Goal: Information Seeking & Learning: Learn about a topic

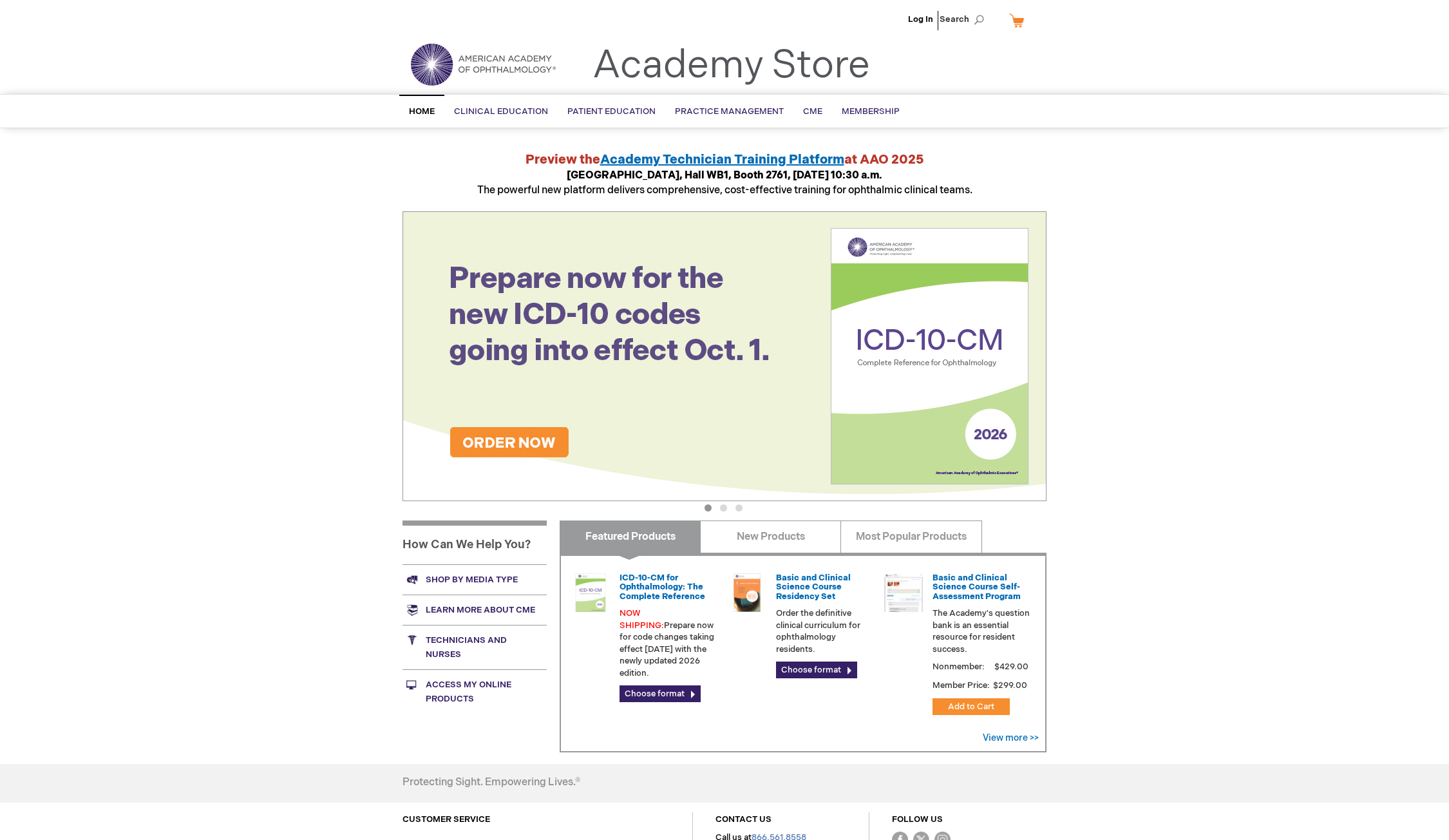
scroll to position [128, 0]
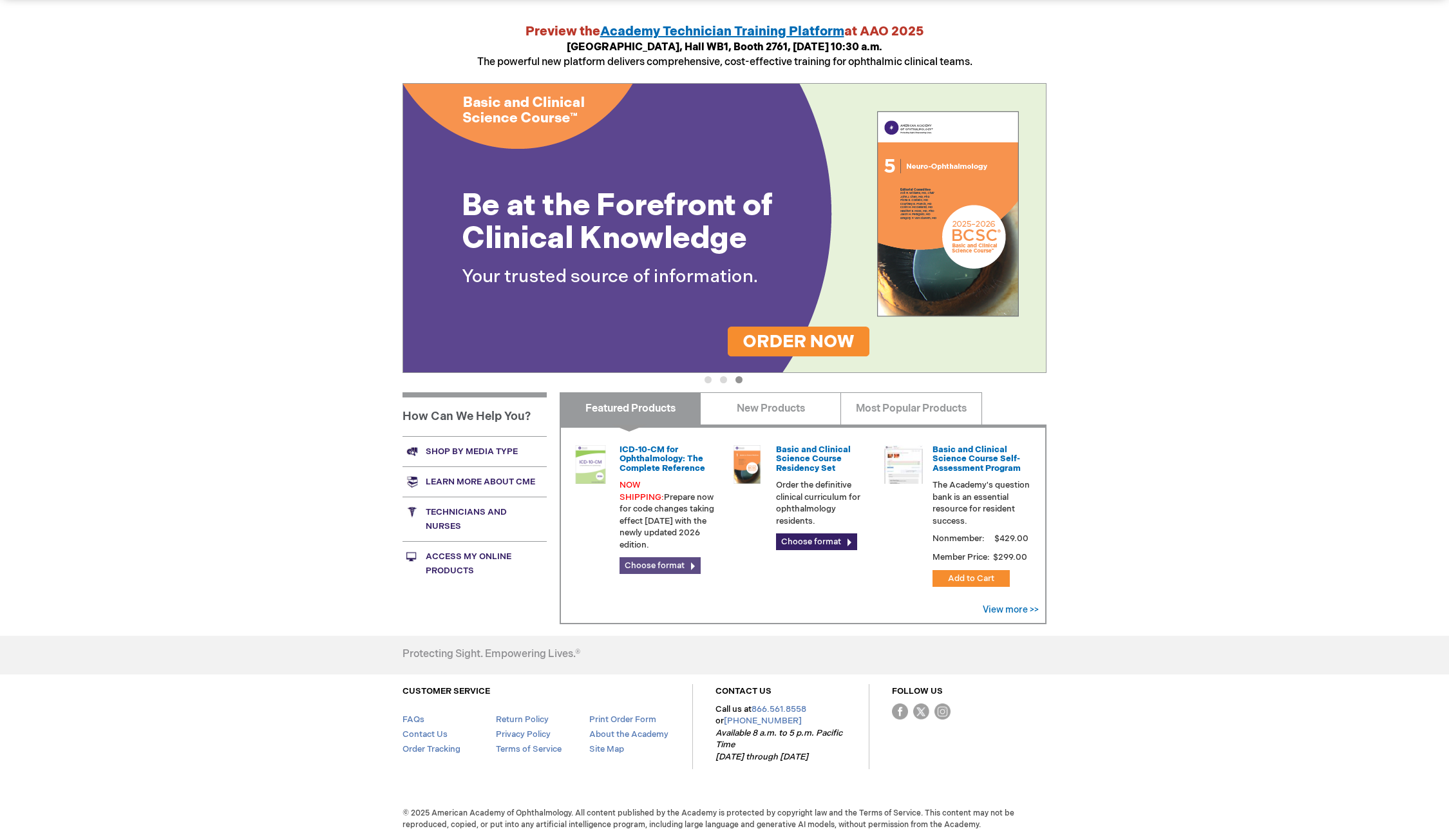
click at [680, 557] on link "Choose format" at bounding box center [660, 566] width 81 height 17
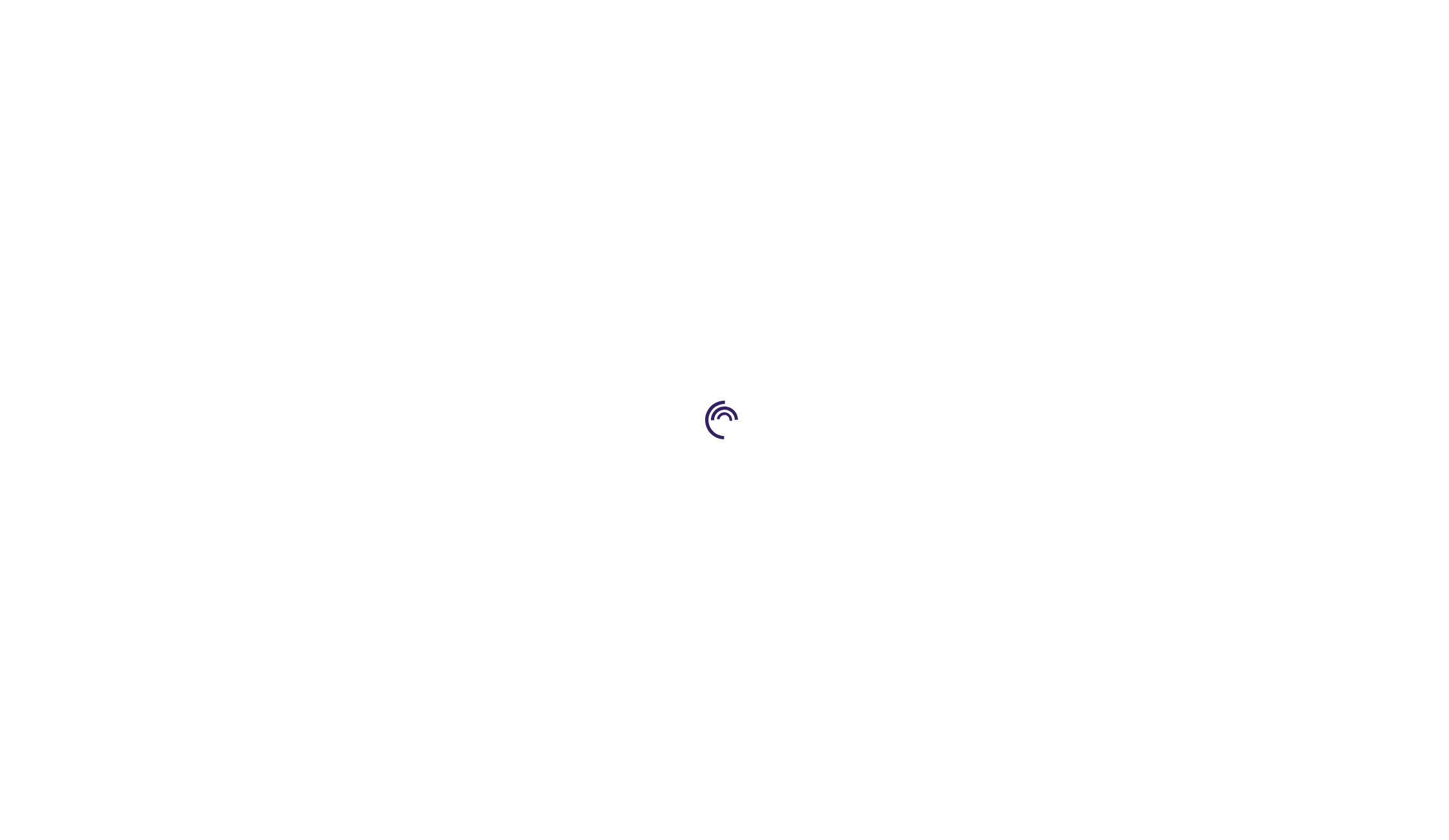
type input "0"
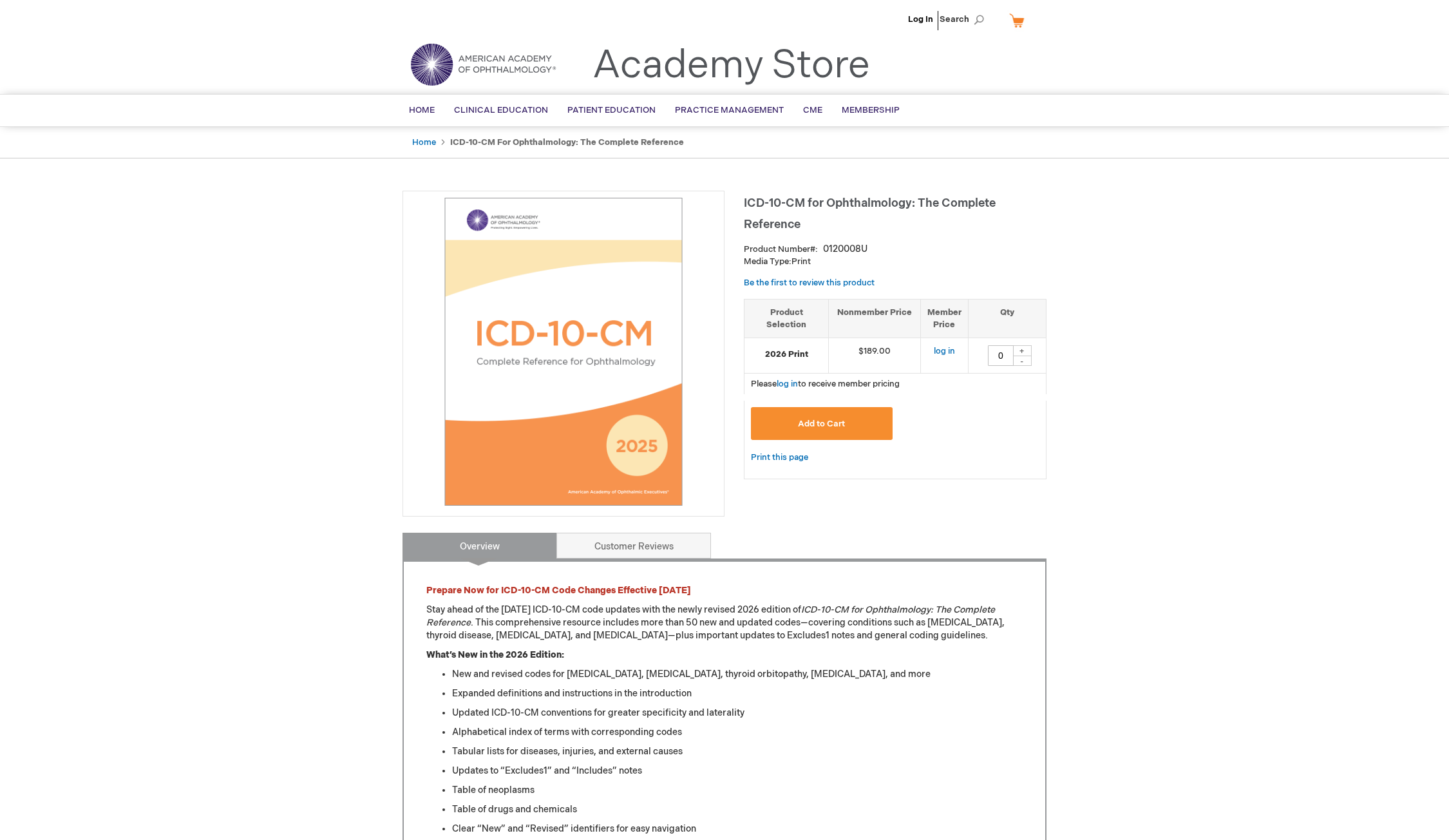
type input "0"
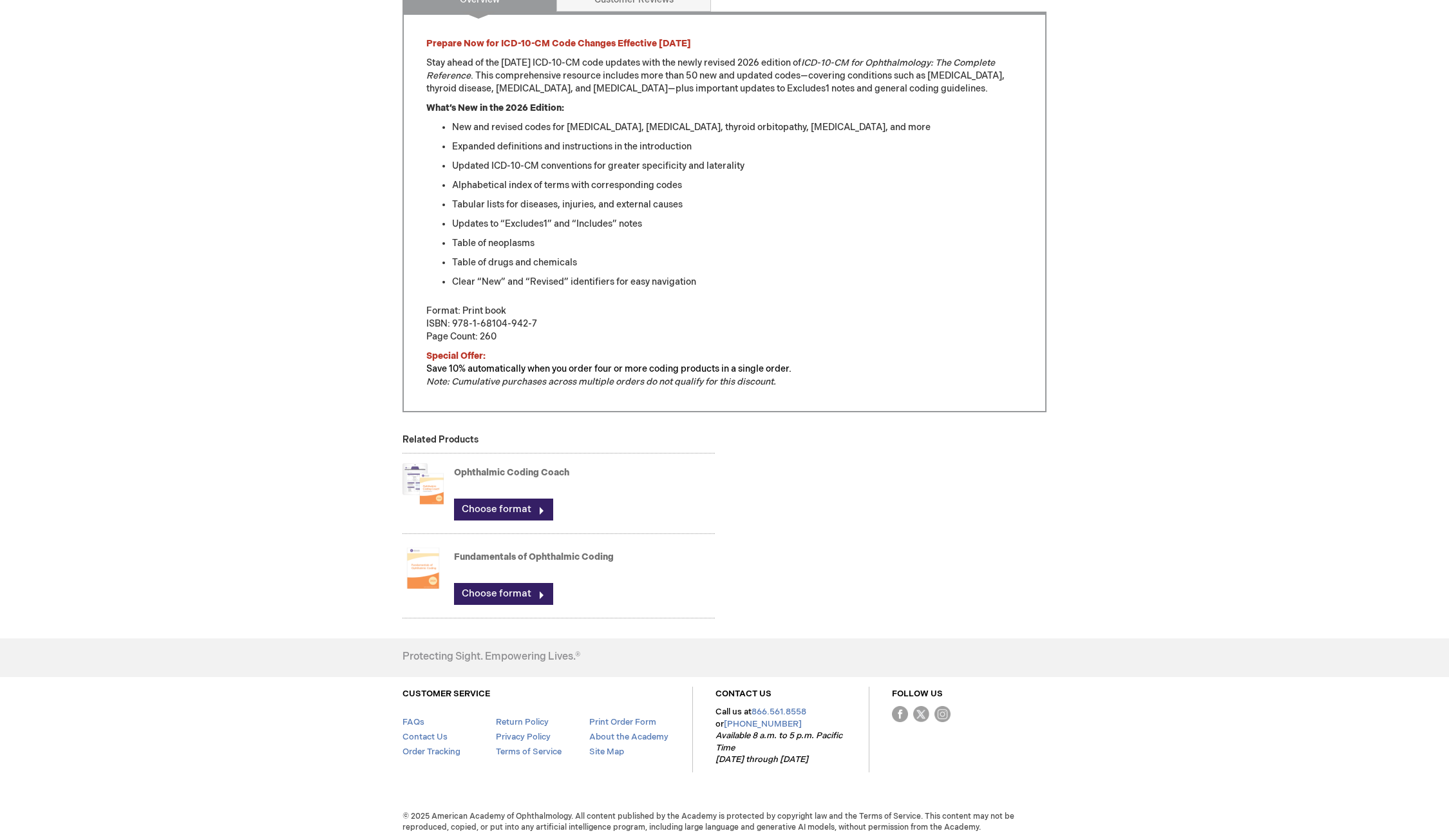
scroll to position [549, 0]
click at [552, 464] on strong "Ophthalmic Coding Coach" at bounding box center [584, 477] width 261 height 25
click at [549, 467] on link "Ophthalmic Coding Coach" at bounding box center [511, 469] width 115 height 11
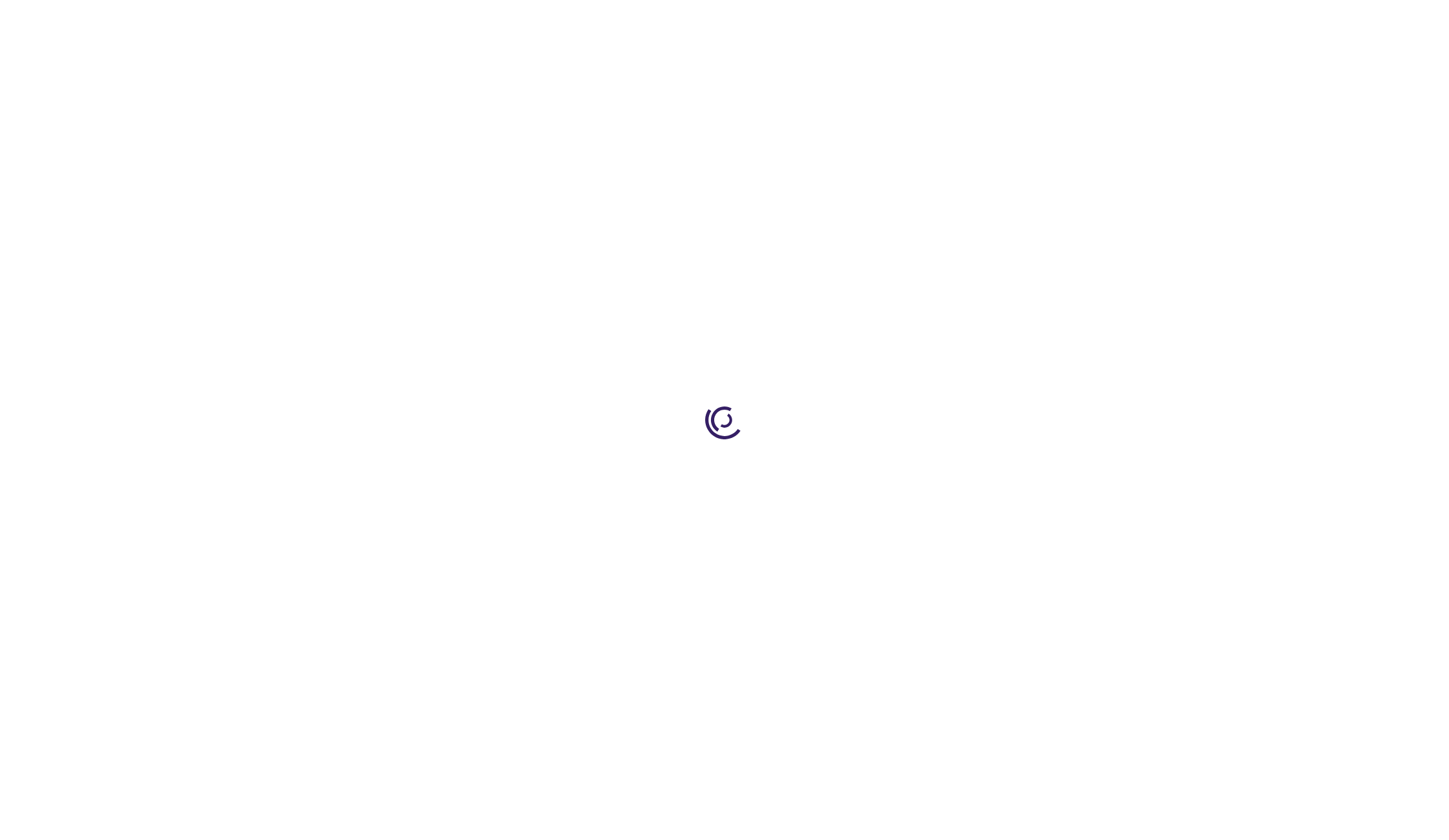
type input "0"
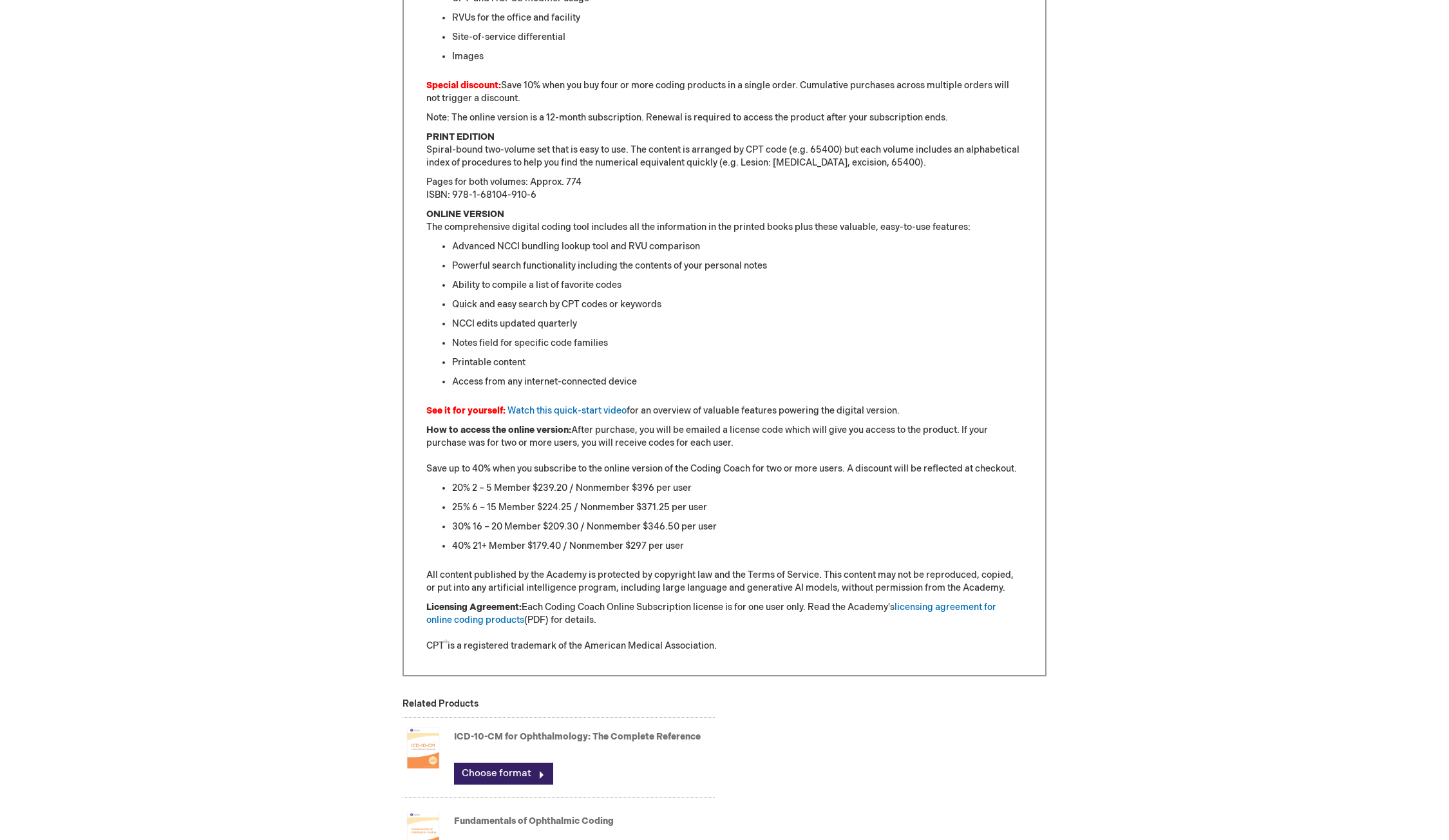
scroll to position [1084, 0]
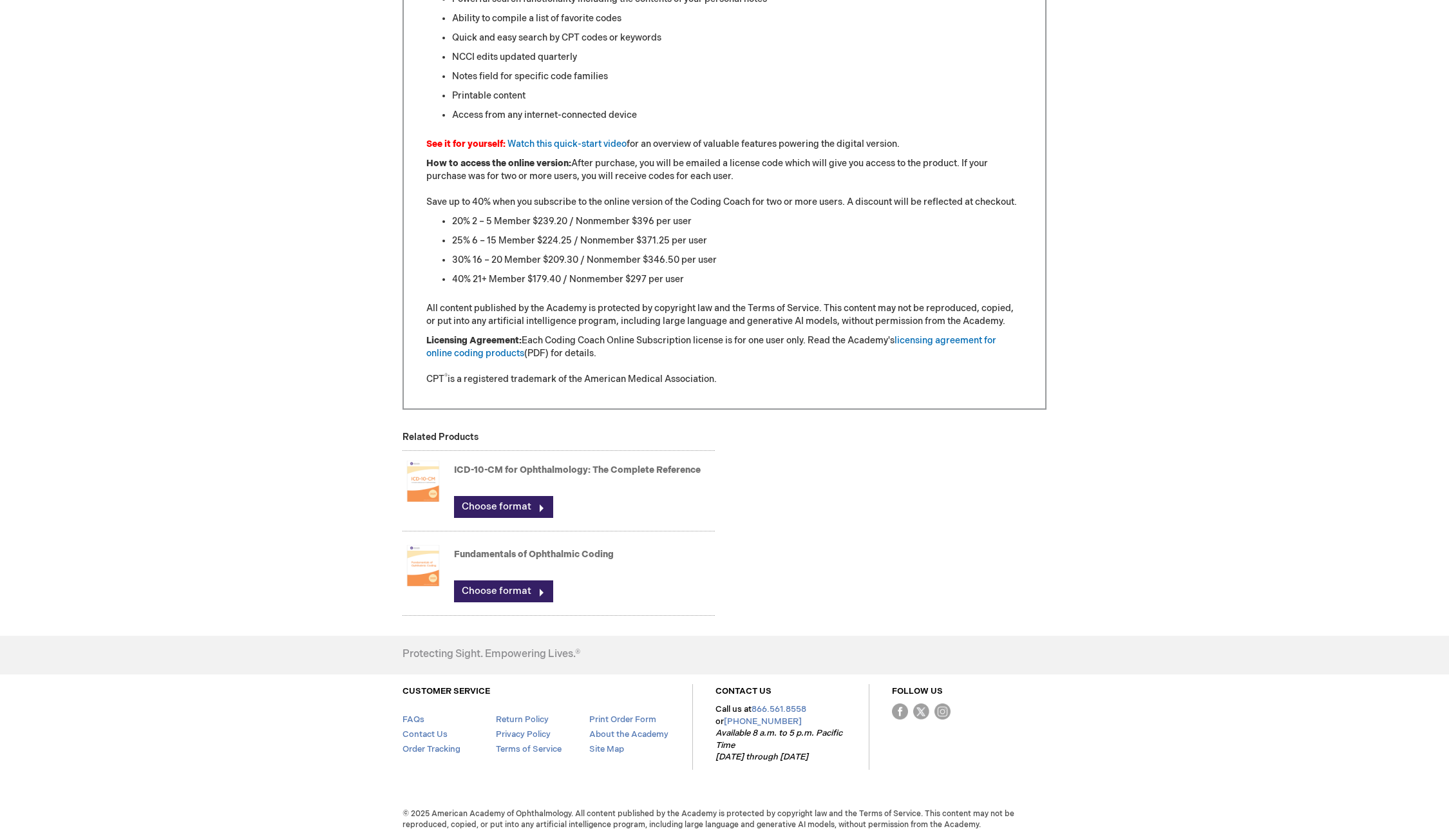
click at [559, 558] on link "Fundamentals of Ophthalmic Coding" at bounding box center [534, 554] width 160 height 11
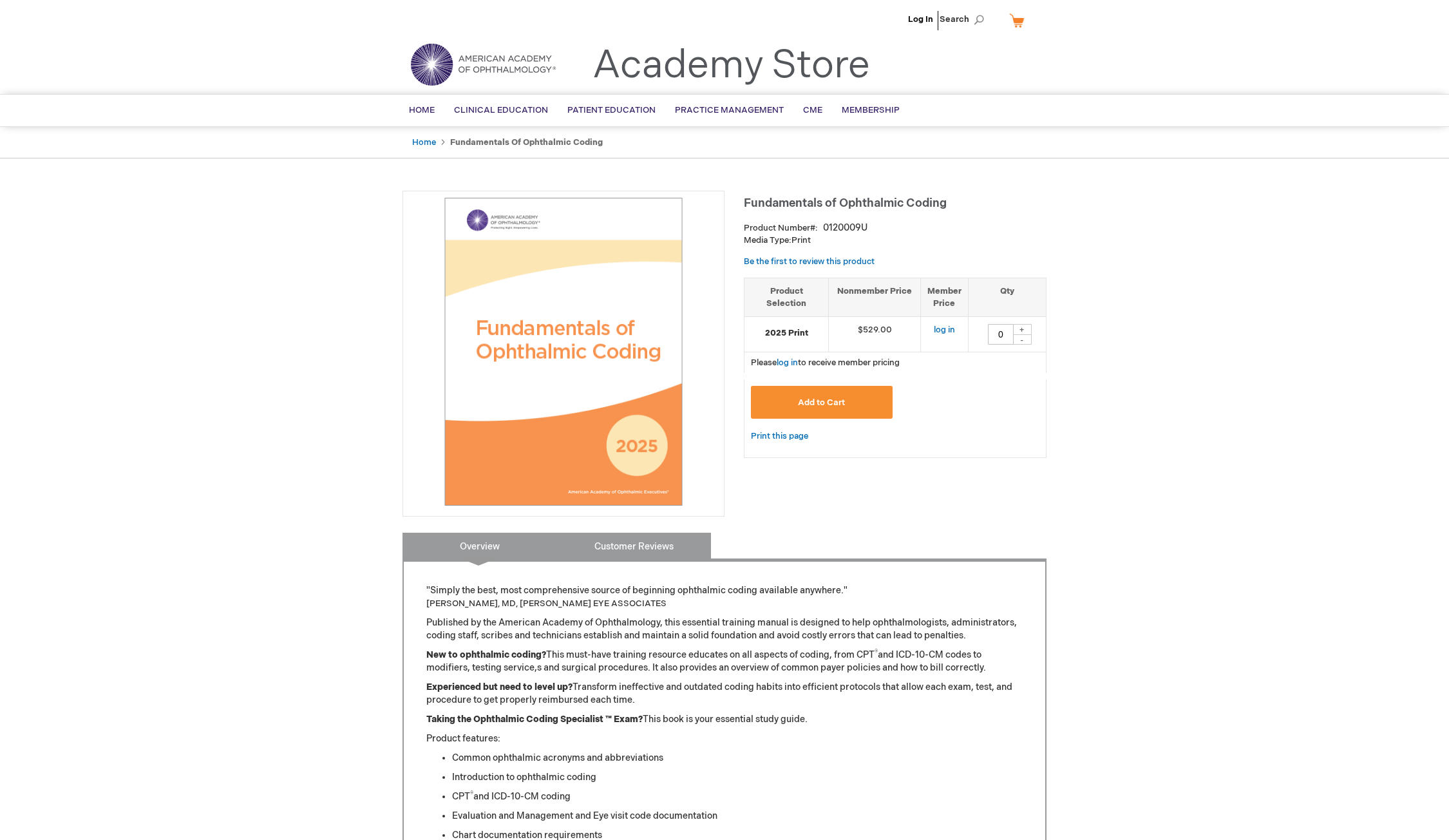
click at [630, 541] on link "Customer Reviews" at bounding box center [634, 545] width 155 height 25
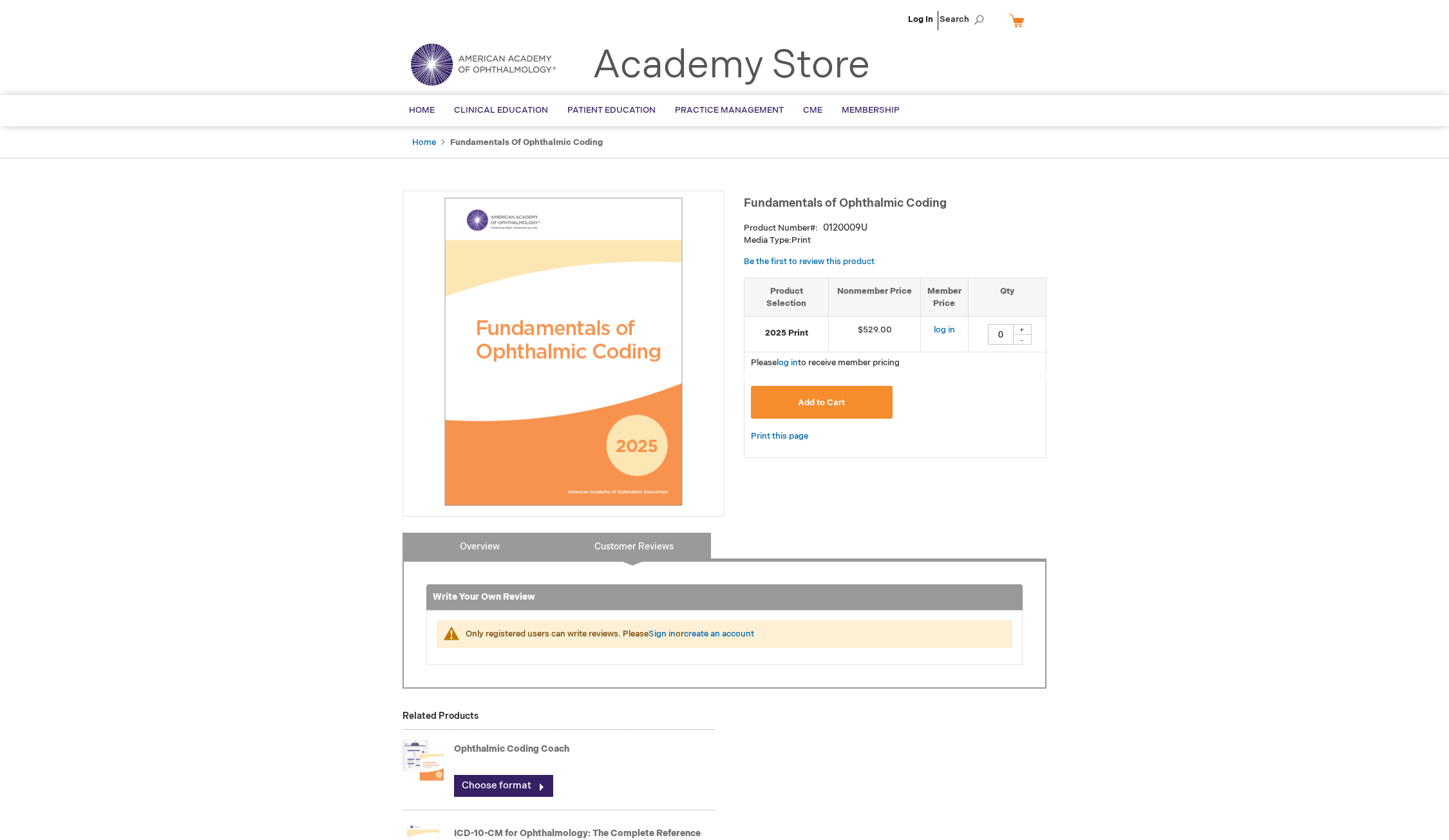
click at [535, 549] on link "Overview" at bounding box center [479, 545] width 155 height 25
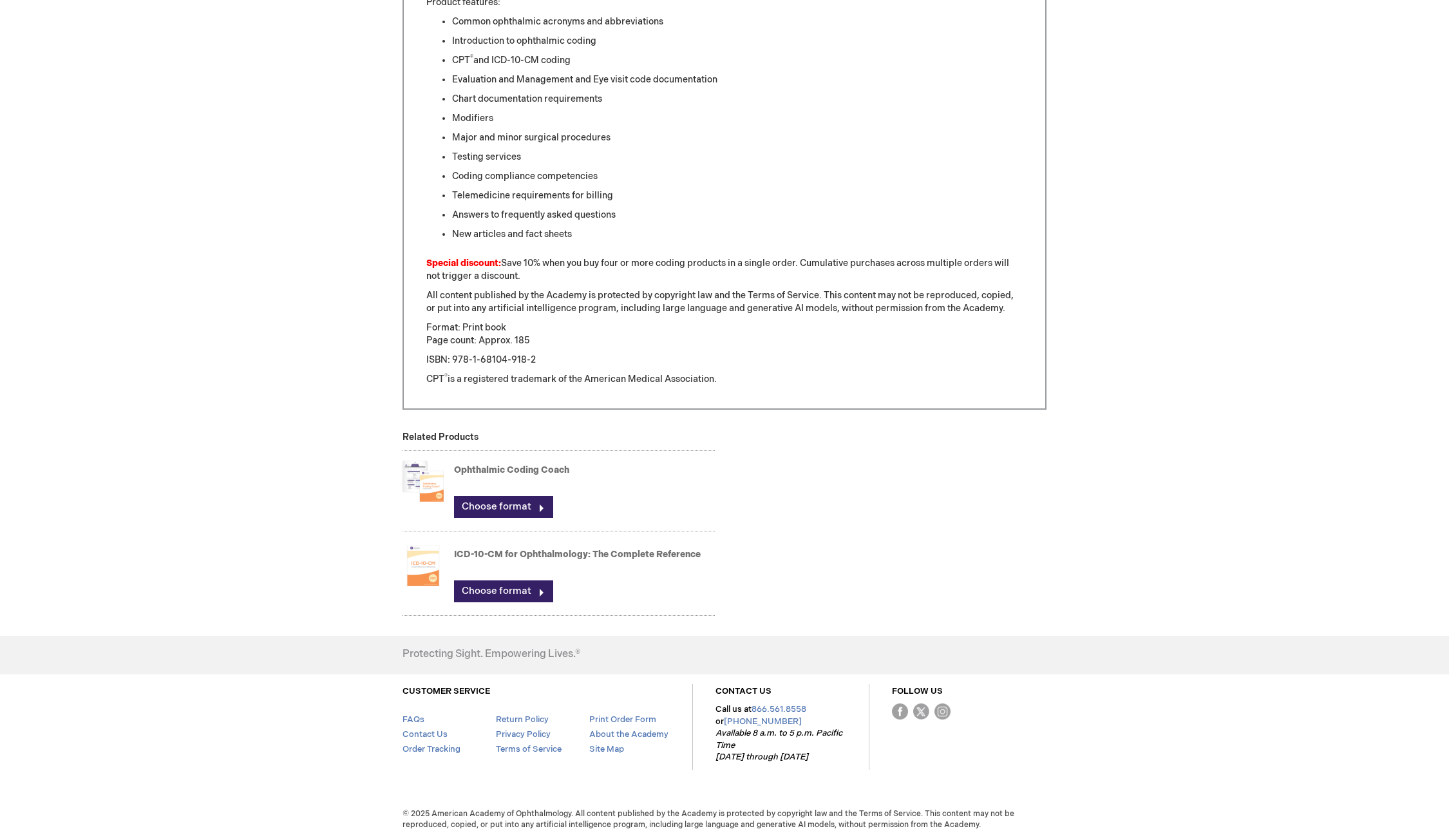
scroll to position [92, 0]
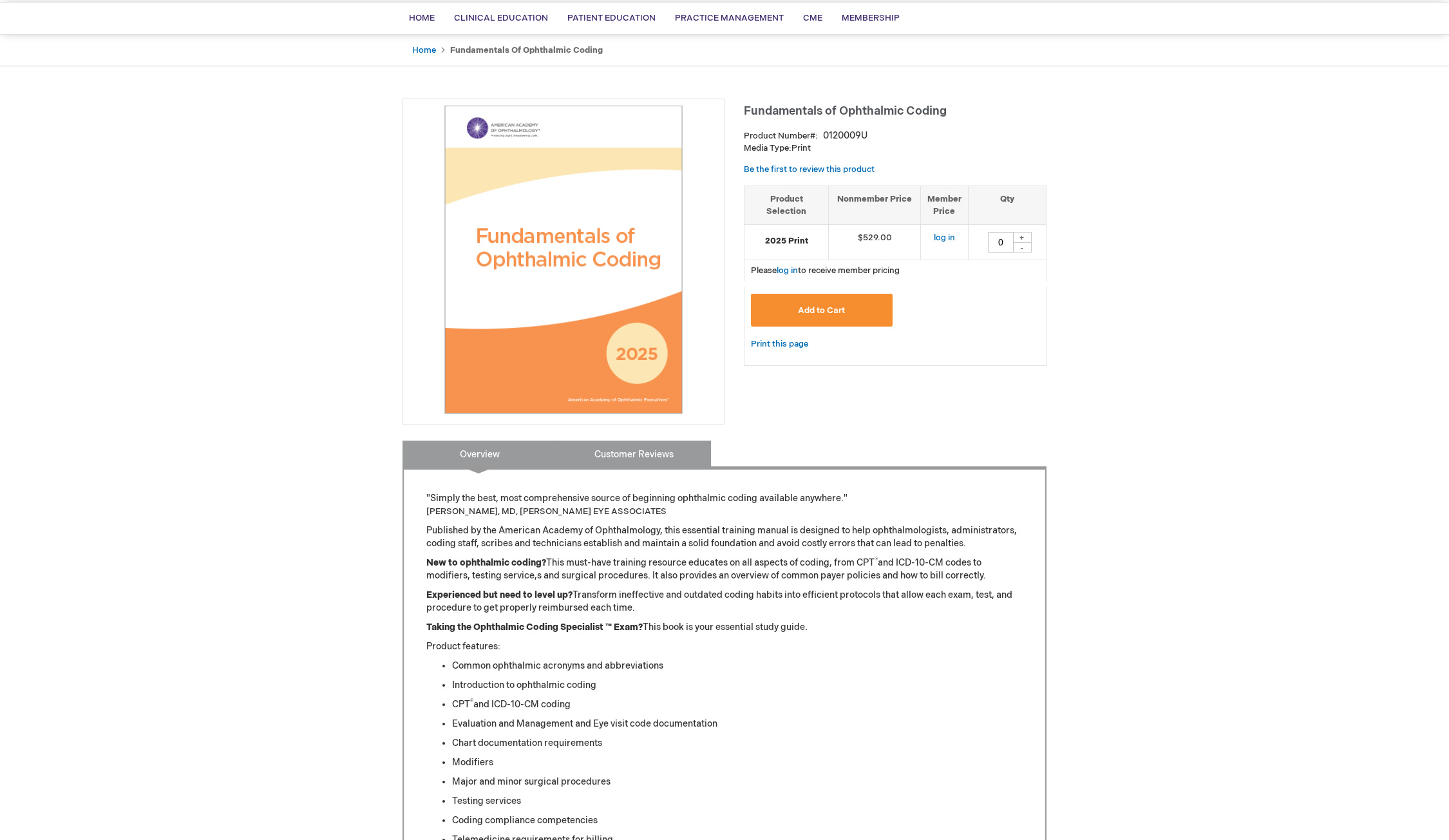
click at [621, 456] on link "Customer Reviews" at bounding box center [634, 453] width 155 height 25
